Goal: Obtain resource: Download file/media

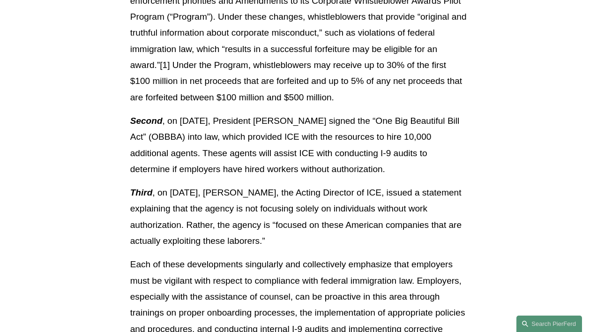
scroll to position [991, 0]
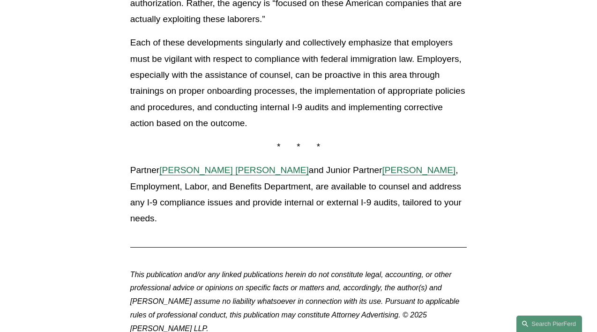
click at [240, 108] on p "Each of these developments singularly and collectively emphasize that employers…" at bounding box center [298, 83] width 337 height 96
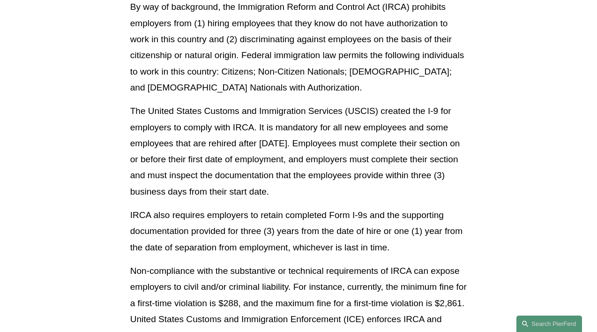
scroll to position [324, 0]
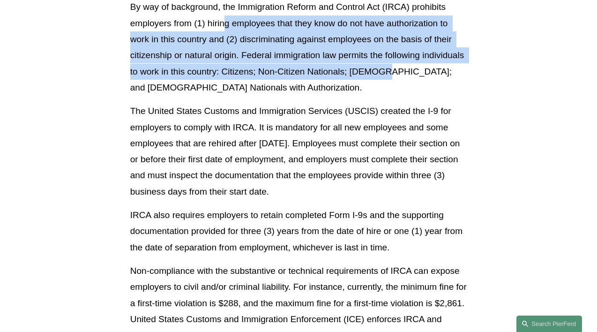
drag, startPoint x: 225, startPoint y: 17, endPoint x: 431, endPoint y: 74, distance: 213.9
click at [431, 74] on p "By way of background, the Immigration Reform and Control Act (IRCA) prohibits e…" at bounding box center [298, 47] width 337 height 96
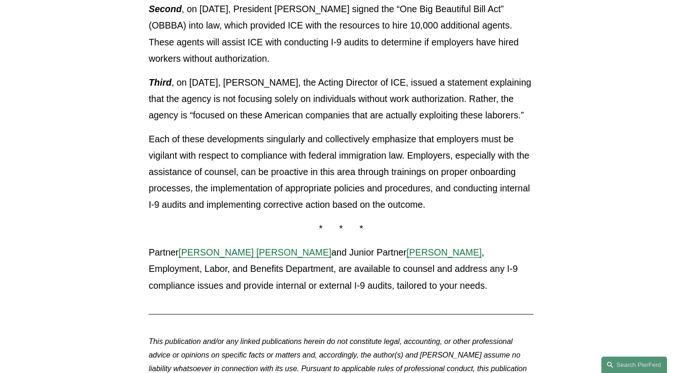
scroll to position [851, 0]
drag, startPoint x: 148, startPoint y: 84, endPoint x: 173, endPoint y: 84, distance: 25.3
click at [173, 84] on p "Third , on [DATE], [PERSON_NAME], the Acting Director of ICE, issued a statemen…" at bounding box center [340, 98] width 385 height 49
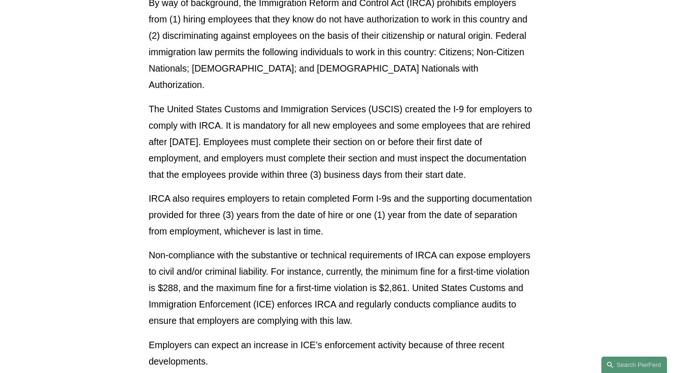
scroll to position [334, 0]
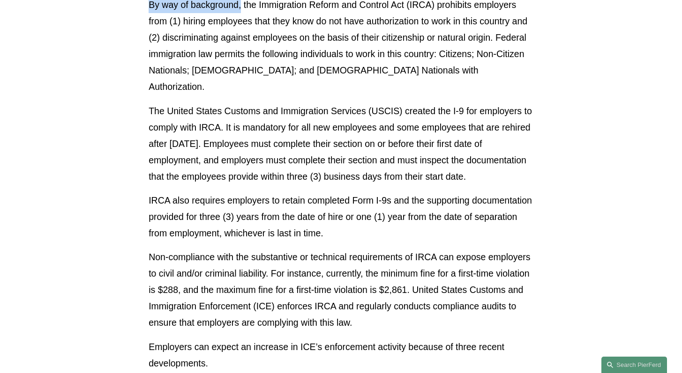
drag, startPoint x: 148, startPoint y: 6, endPoint x: 242, endPoint y: 13, distance: 94.4
click at [242, 13] on div "Download PDF Now more than ever, employers must ensure that they are complying …" at bounding box center [341, 360] width 401 height 920
click at [242, 13] on p "By way of background, the Immigration Reform and Control Act (IRCA) prohibits e…" at bounding box center [340, 46] width 385 height 98
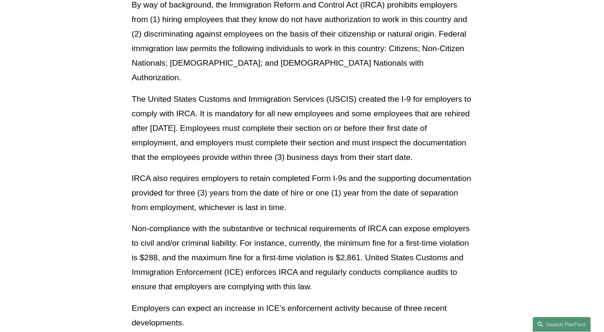
scroll to position [337, 0]
